Goal: Task Accomplishment & Management: Use online tool/utility

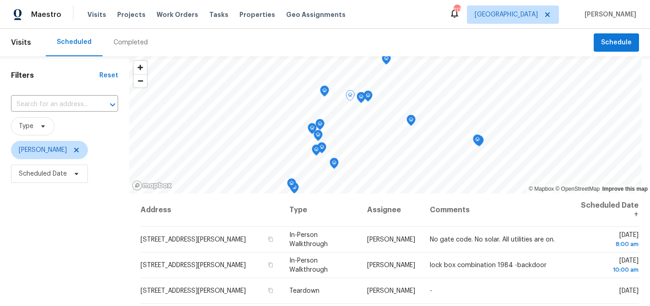
scroll to position [132, 0]
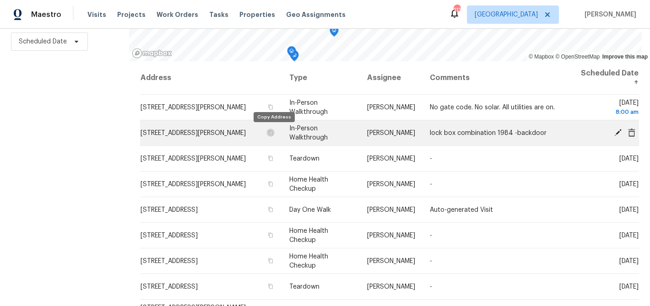
click at [272, 133] on icon "button" at bounding box center [270, 132] width 5 height 5
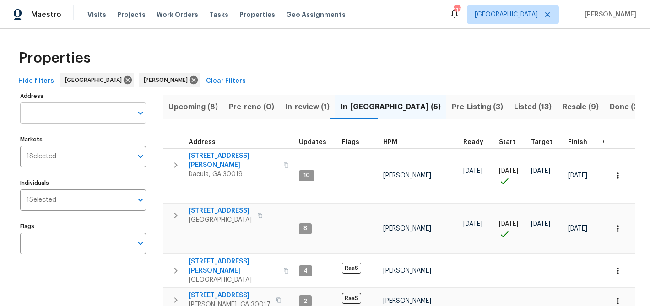
click at [87, 109] on input "Address" at bounding box center [76, 114] width 112 height 22
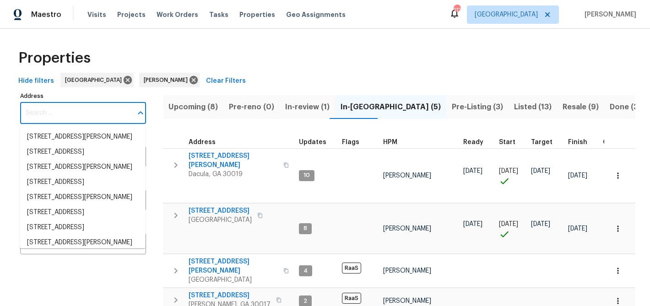
paste input "[STREET_ADDRESS][PERSON_NAME]"
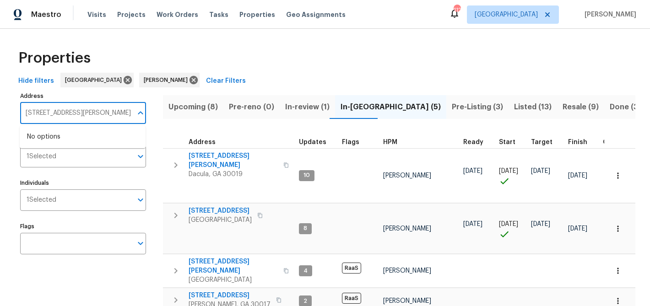
type input "[STREET_ADDRESS][PERSON_NAME]"
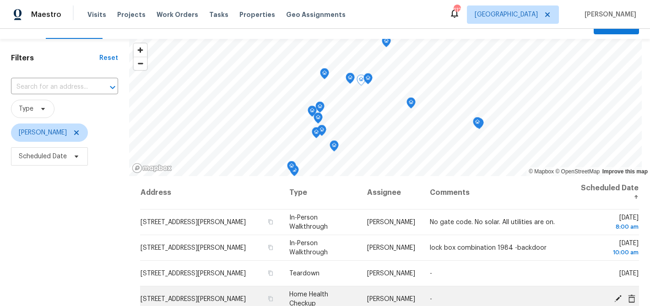
scroll to position [11, 0]
